Goal: Obtain resource: Download file/media

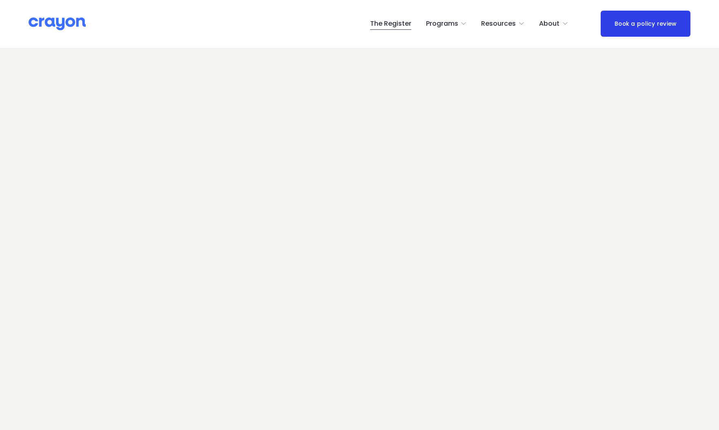
click at [658, 18] on link "Book a policy review" at bounding box center [645, 24] width 89 height 26
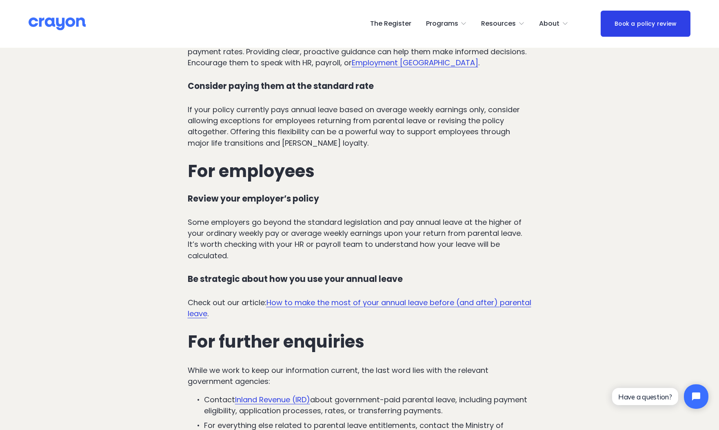
scroll to position [2899, 0]
click at [308, 297] on link "How to make the most of your annual leave before (and after) parental leave" at bounding box center [360, 307] width 344 height 21
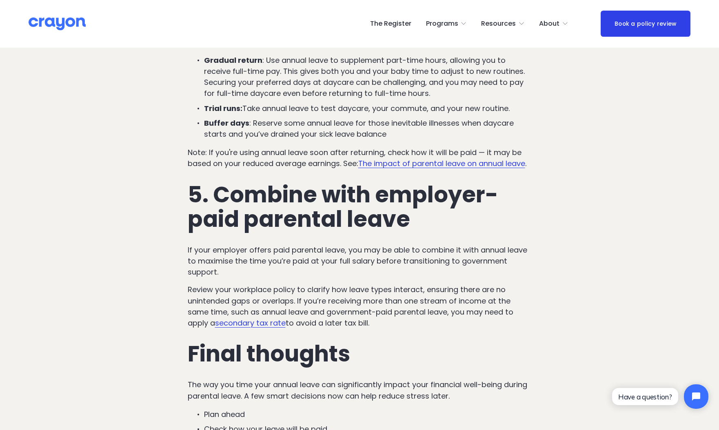
scroll to position [1378, 0]
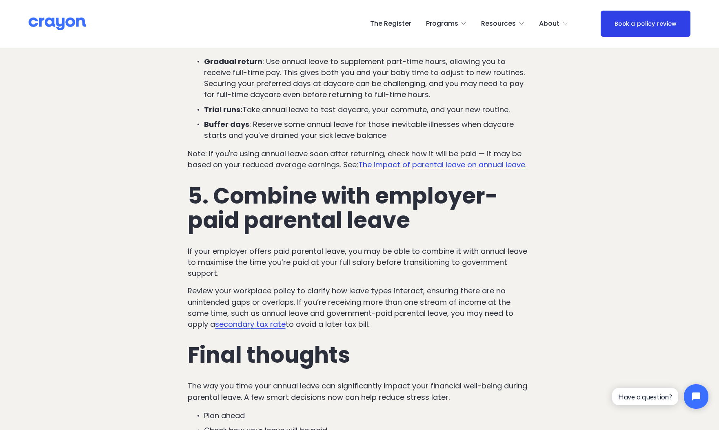
click at [285, 162] on p "Note: If you're using annual leave soon after returning, check how it will be p…" at bounding box center [360, 159] width 344 height 22
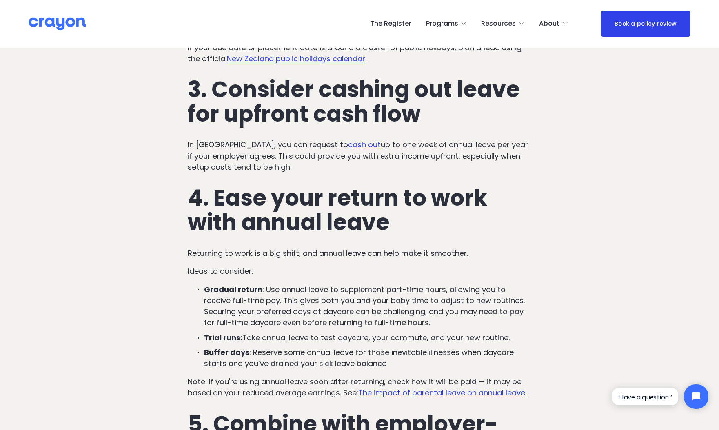
scroll to position [1150, 0]
click at [399, 23] on link "The Register" at bounding box center [390, 23] width 41 height 13
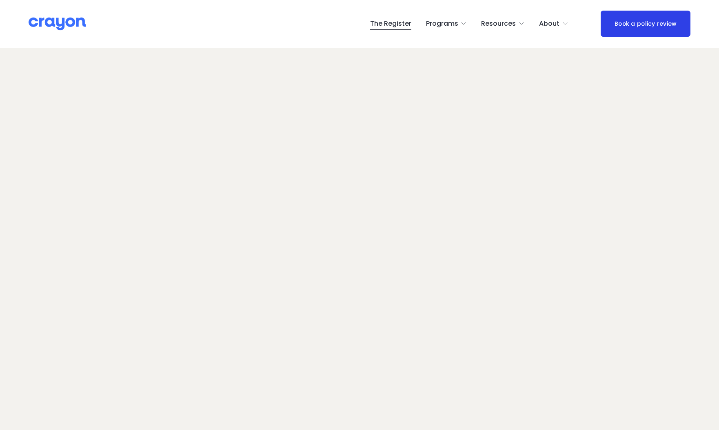
click at [0, 0] on span "Employer hub" at bounding box center [0, 0] width 0 height 0
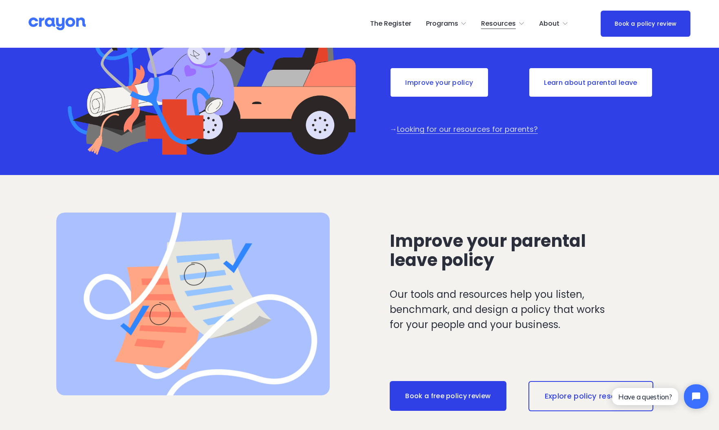
click at [443, 84] on link "Improve your policy" at bounding box center [440, 82] width 100 height 30
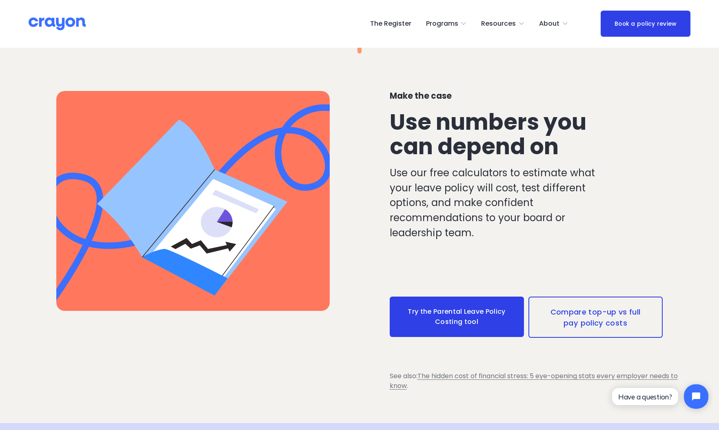
scroll to position [1230, 0]
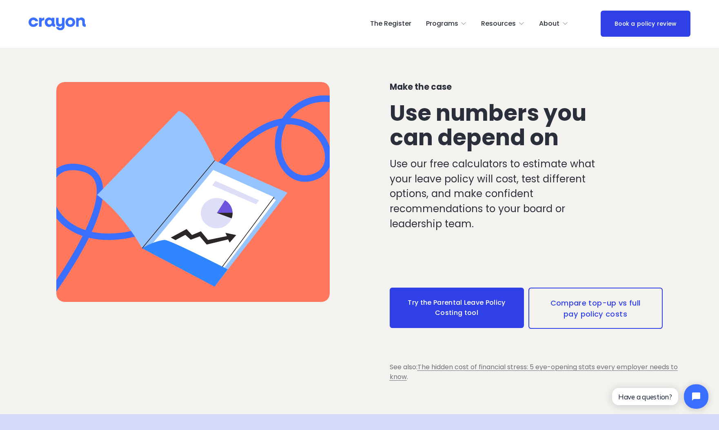
click at [448, 307] on link "Try the Parental Leave Policy Costing tool" at bounding box center [457, 308] width 134 height 40
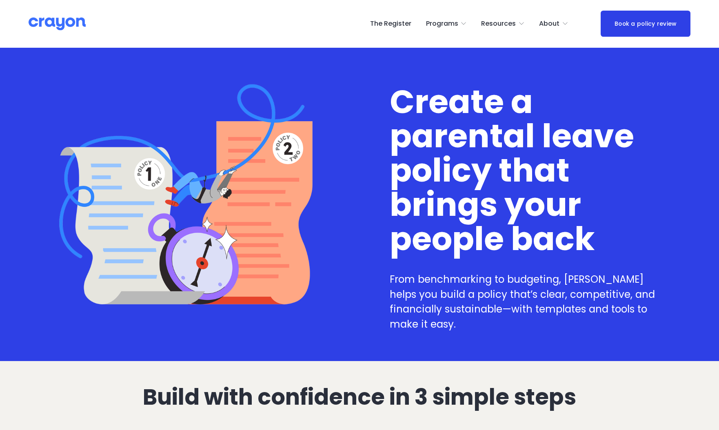
scroll to position [1230, 0]
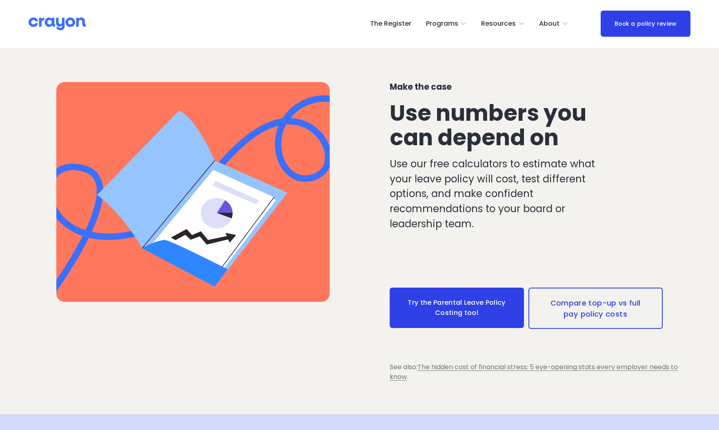
drag, startPoint x: 563, startPoint y: 291, endPoint x: 568, endPoint y: 293, distance: 4.8
click at [564, 291] on link "Compare top-up vs full pay policy costs" at bounding box center [595, 308] width 134 height 41
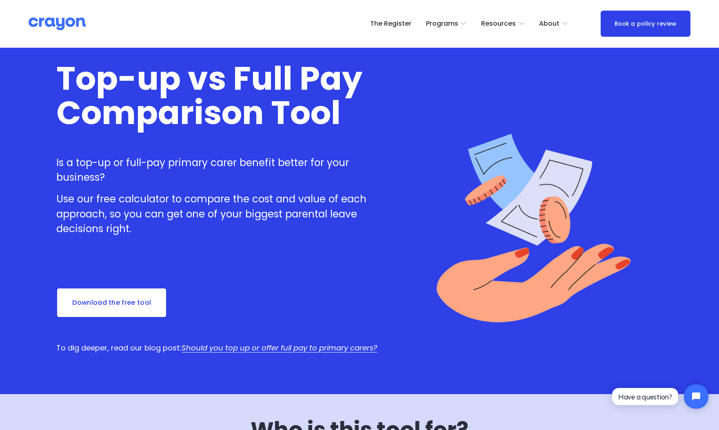
click at [119, 304] on link "Download the free tool" at bounding box center [111, 303] width 111 height 30
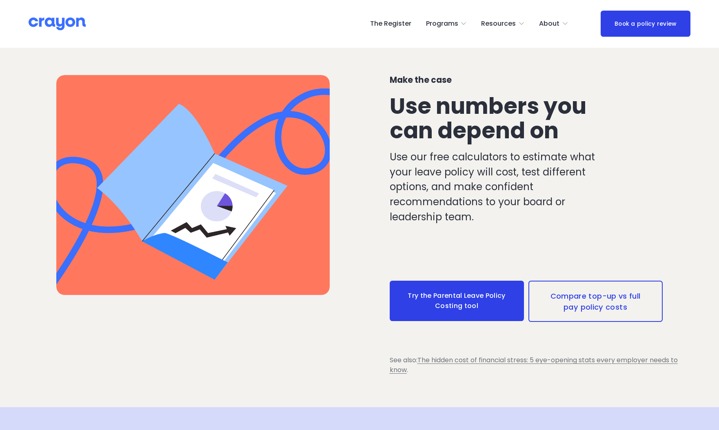
scroll to position [1230, 0]
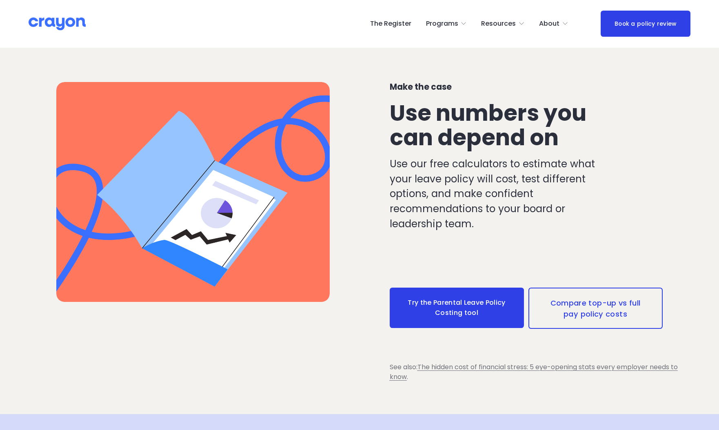
click at [472, 307] on link "Try the Parental Leave Policy Costing tool" at bounding box center [457, 308] width 134 height 40
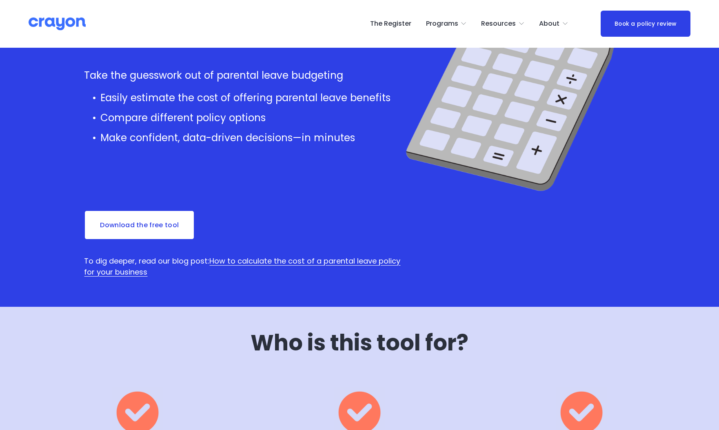
scroll to position [156, 0]
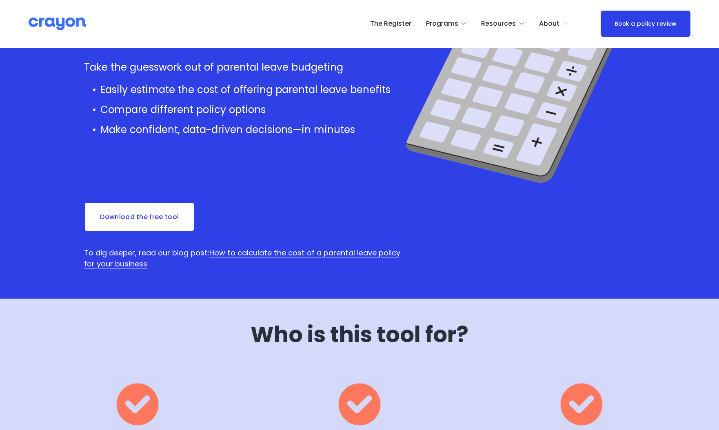
click at [157, 218] on link "Download the free tool" at bounding box center [139, 217] width 111 height 30
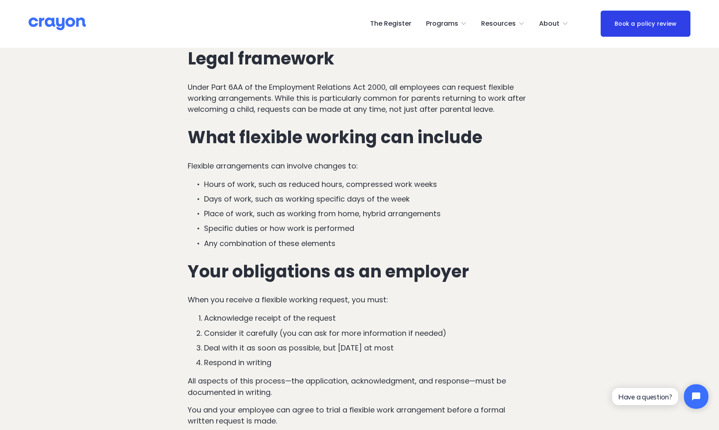
scroll to position [1376, 0]
